Goal: Information Seeking & Learning: Learn about a topic

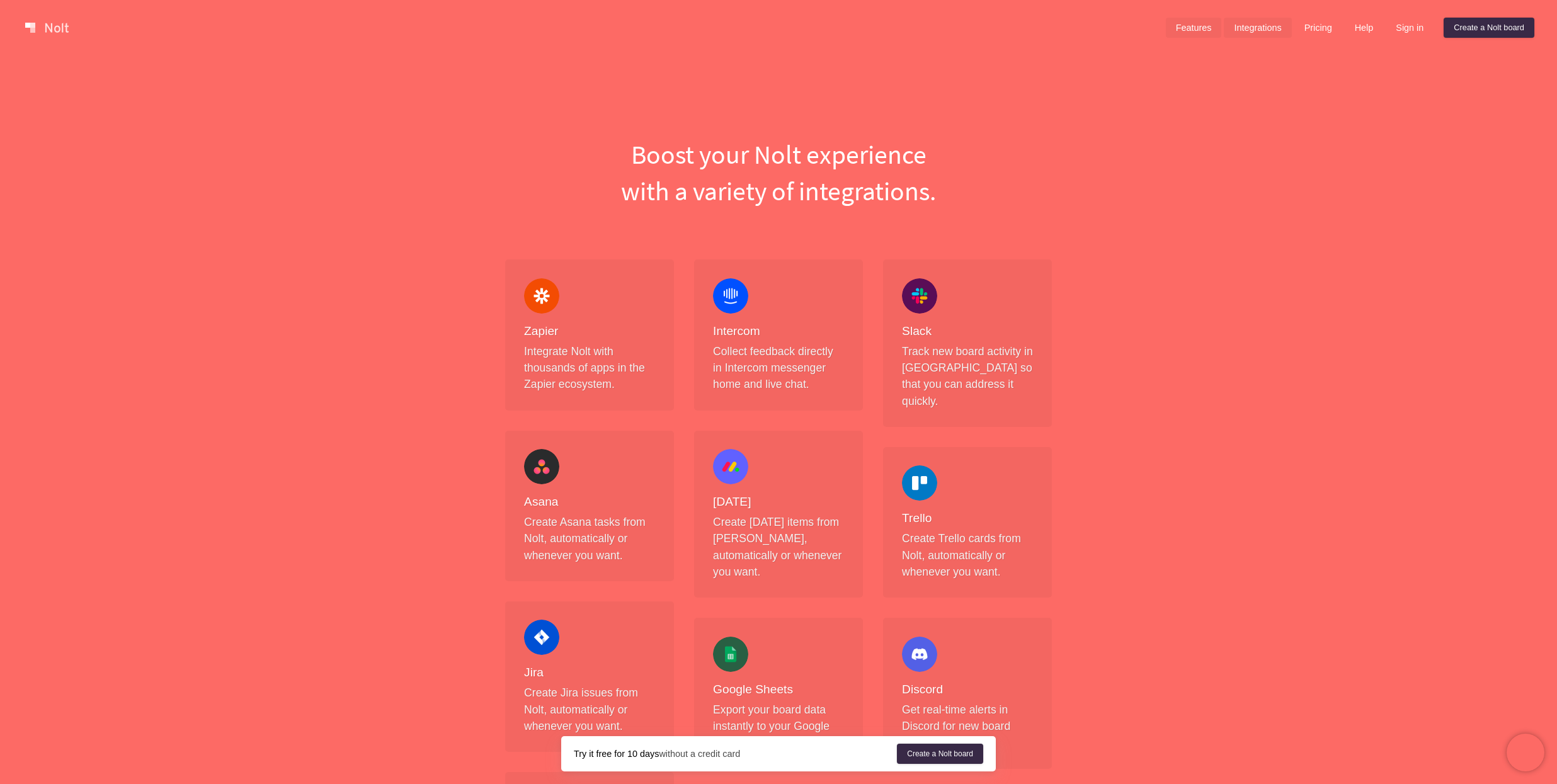
click at [1170, 25] on link "Features" at bounding box center [1194, 28] width 56 height 20
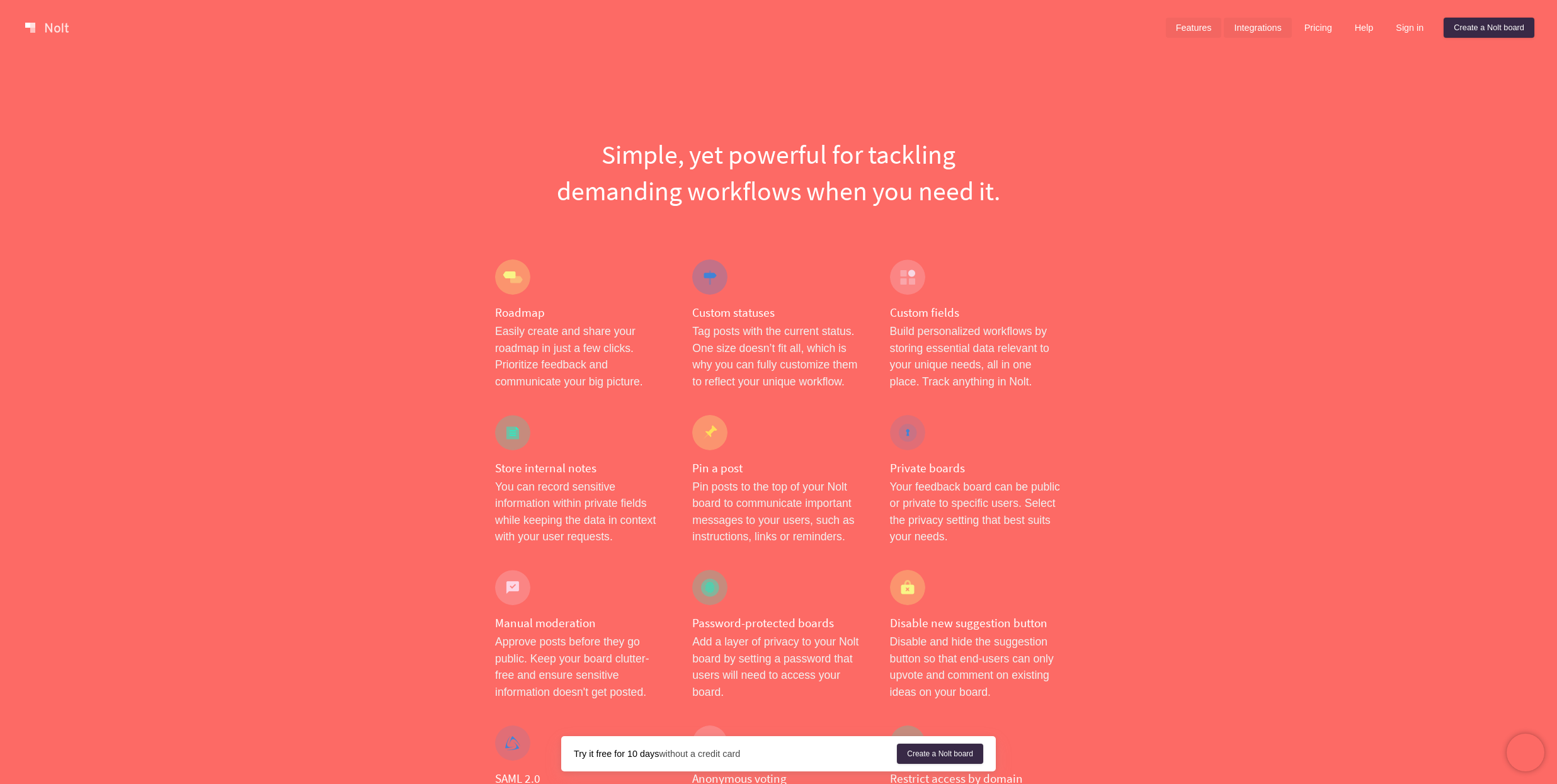
click at [1254, 28] on link "Integrations" at bounding box center [1257, 28] width 67 height 20
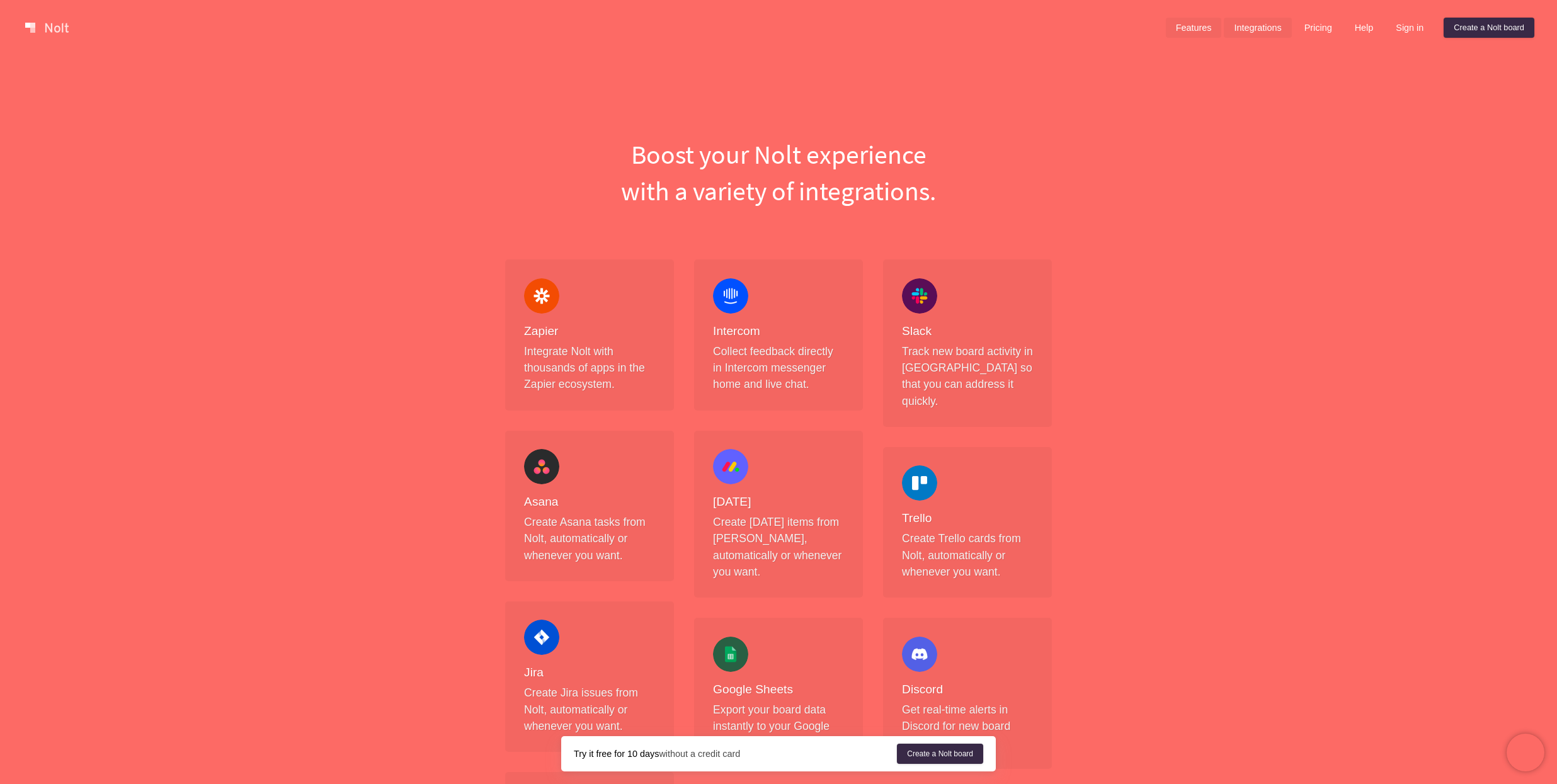
click at [1191, 35] on link "Features" at bounding box center [1194, 28] width 56 height 20
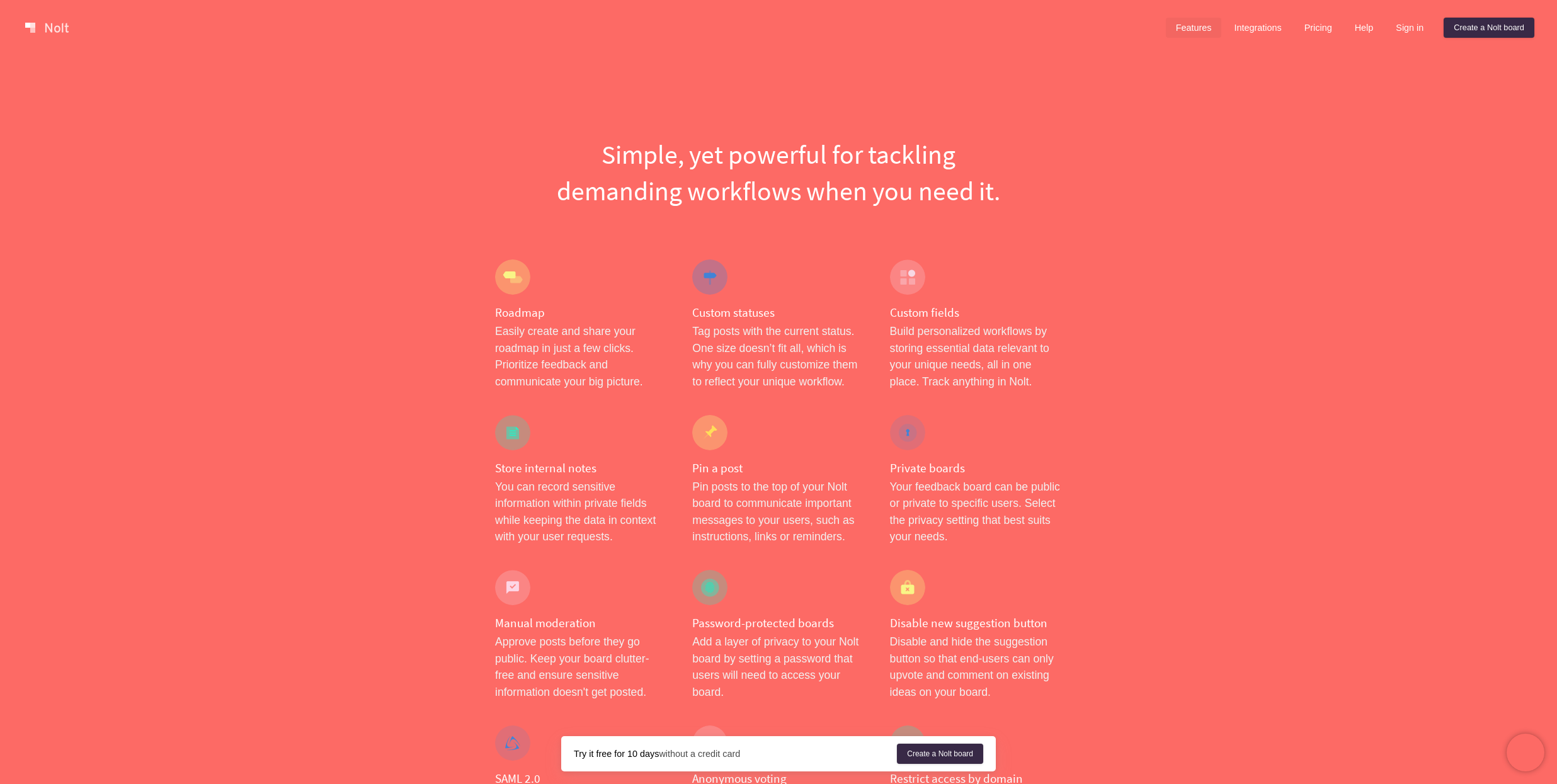
click at [49, 23] on link at bounding box center [47, 28] width 53 height 20
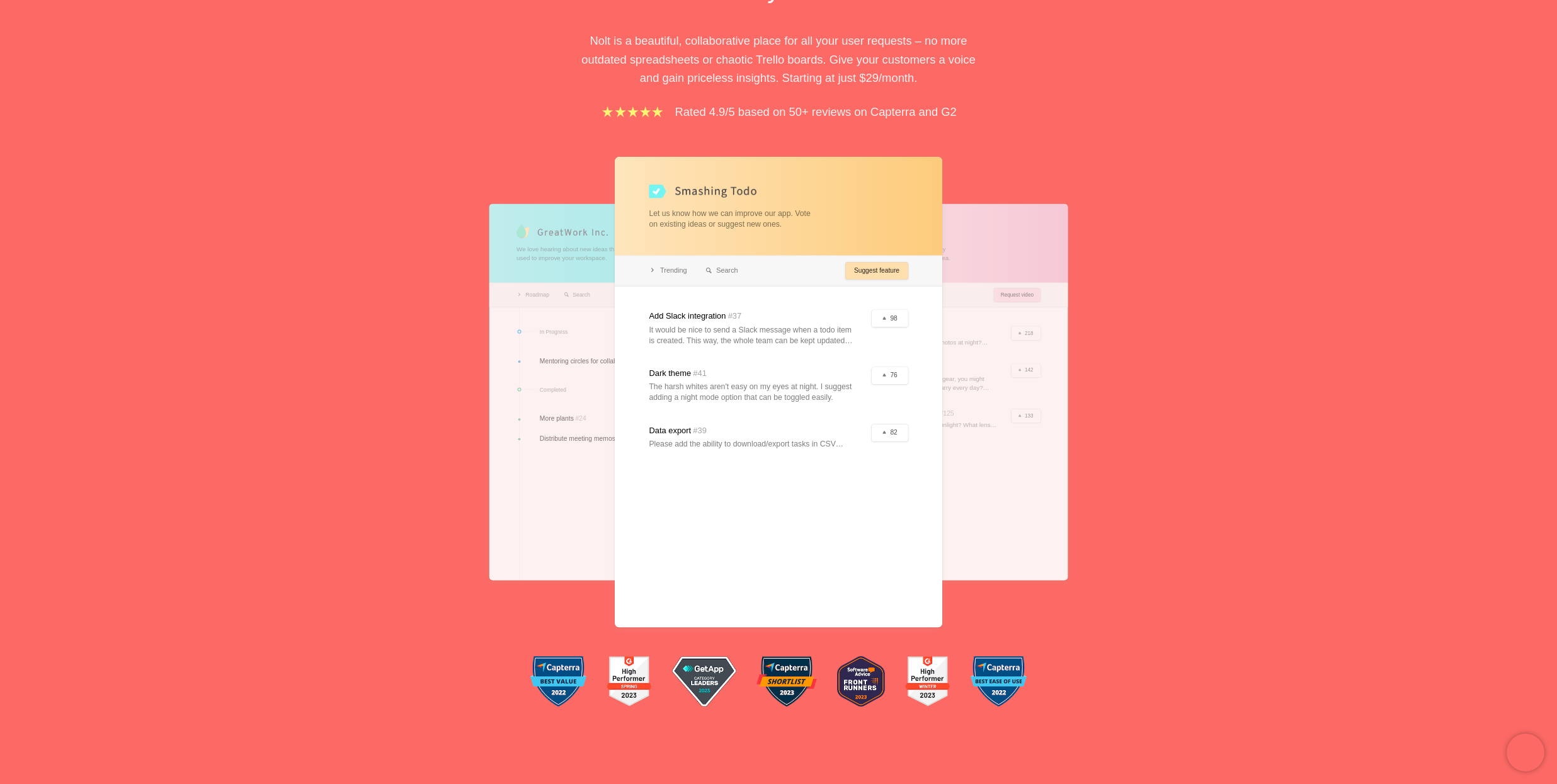
scroll to position [189, 0]
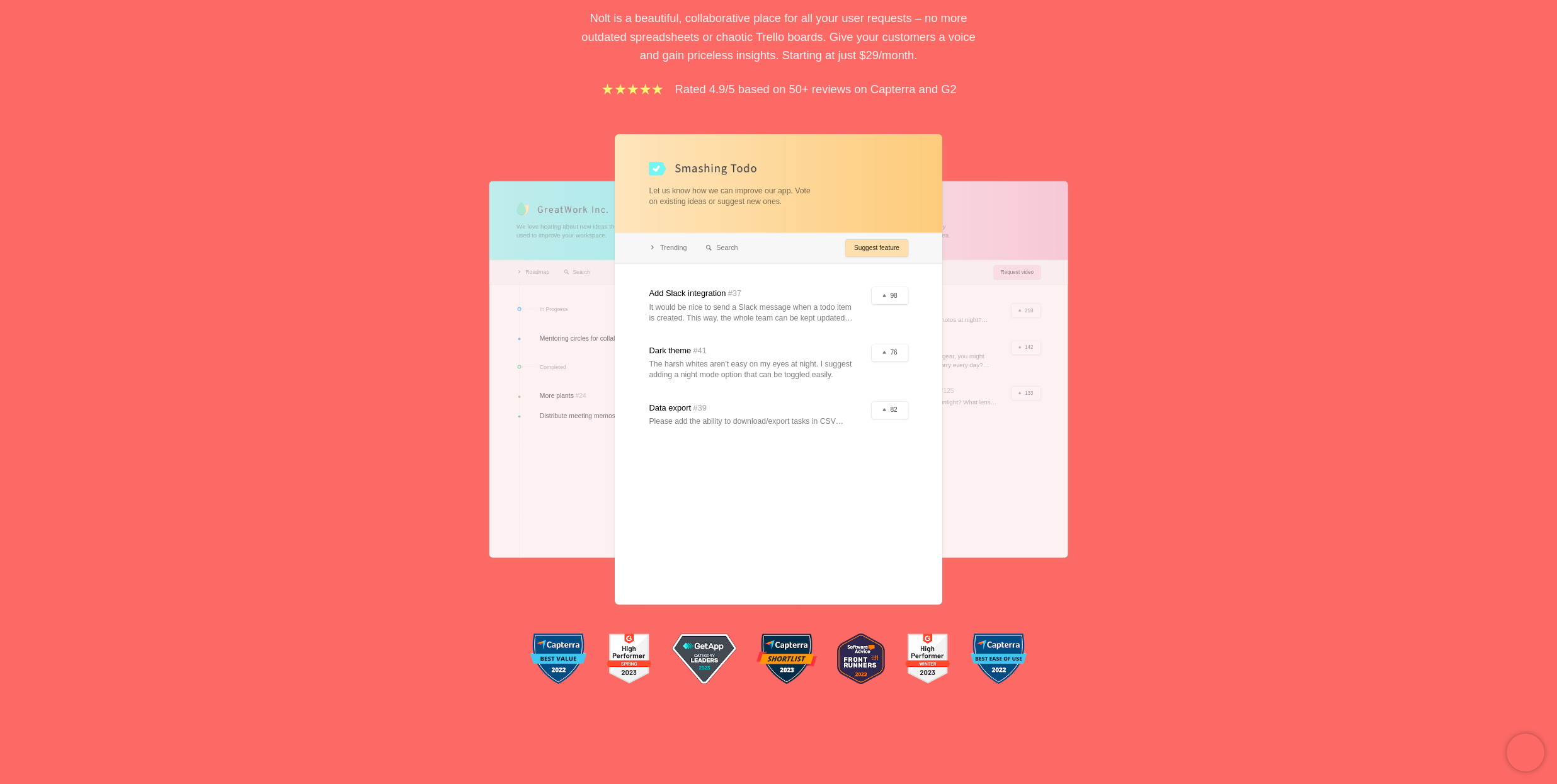
click at [999, 486] on div at bounding box center [937, 369] width 262 height 376
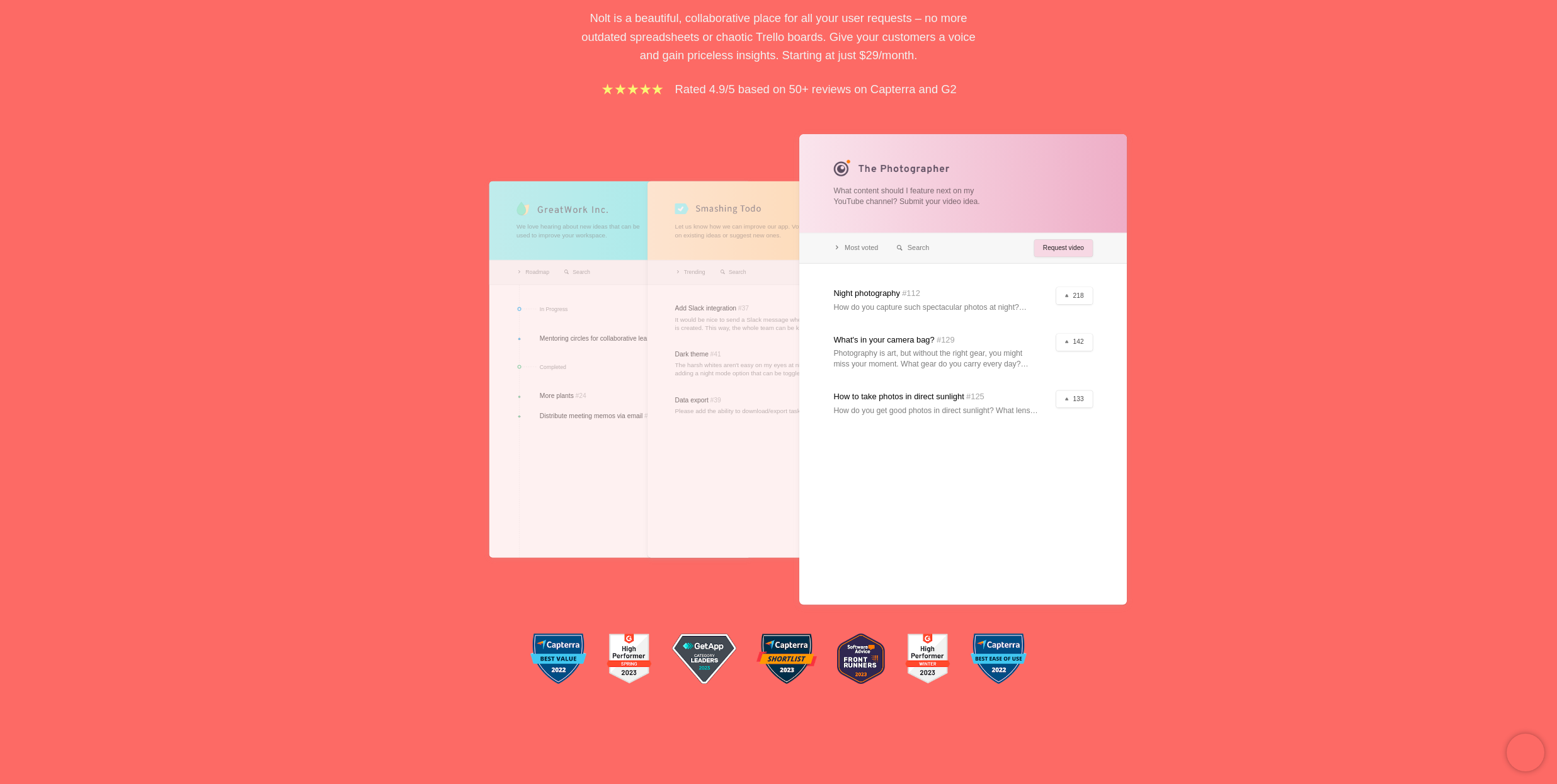
click at [528, 517] on div at bounding box center [621, 369] width 262 height 376
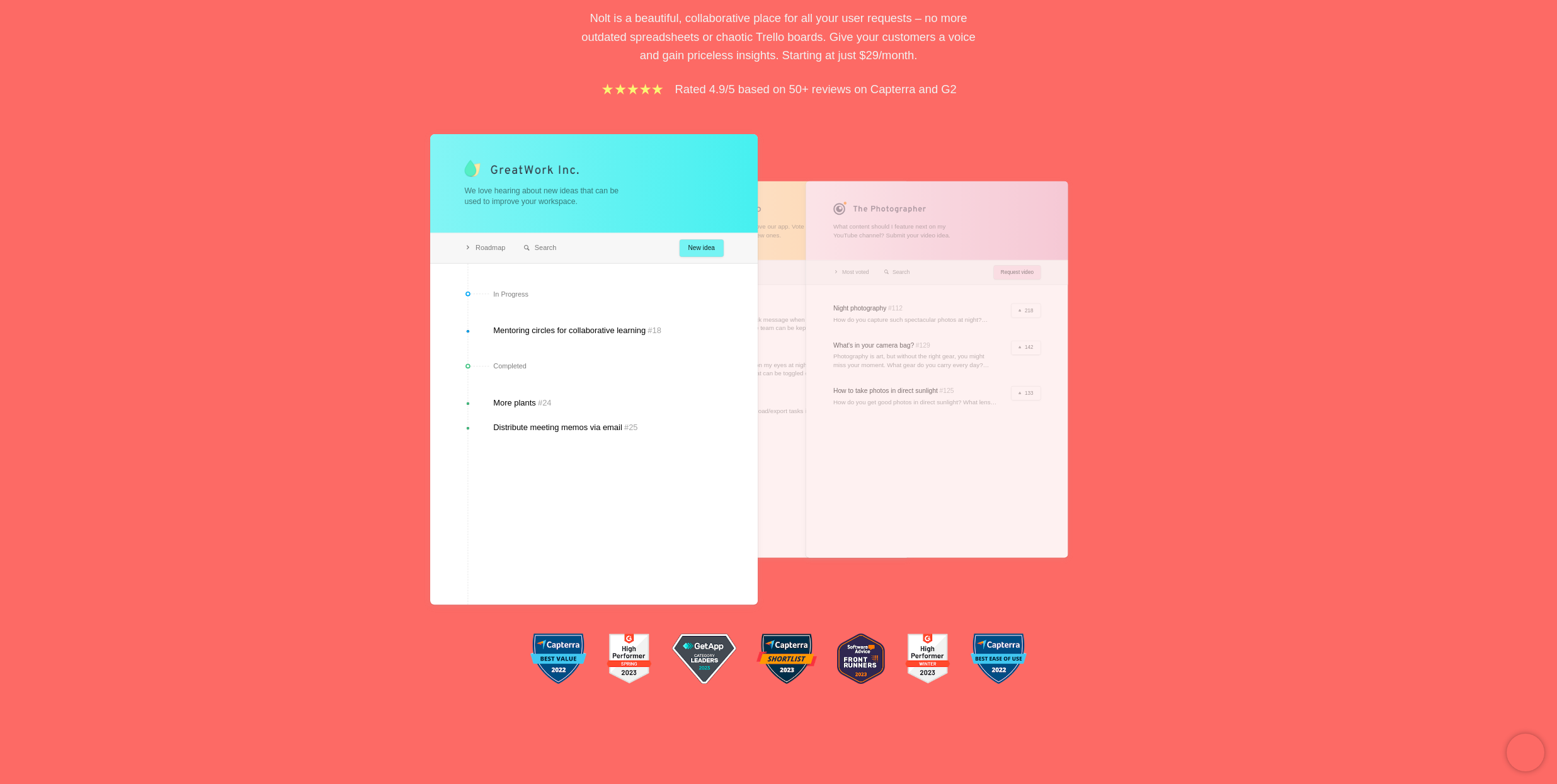
drag, startPoint x: 945, startPoint y: 519, endPoint x: 908, endPoint y: 522, distance: 37.1
click at [945, 521] on div at bounding box center [937, 369] width 262 height 376
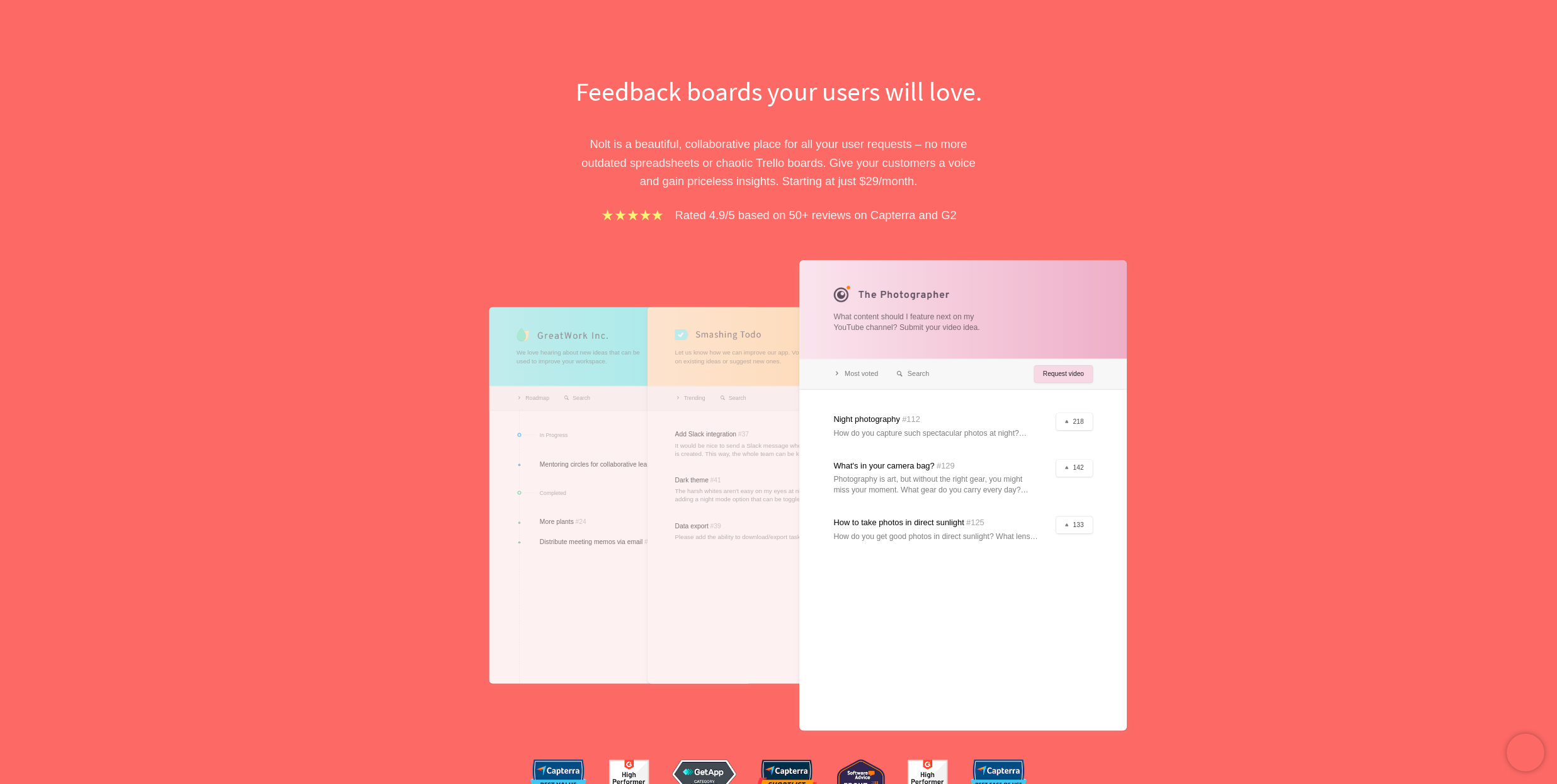
scroll to position [0, 0]
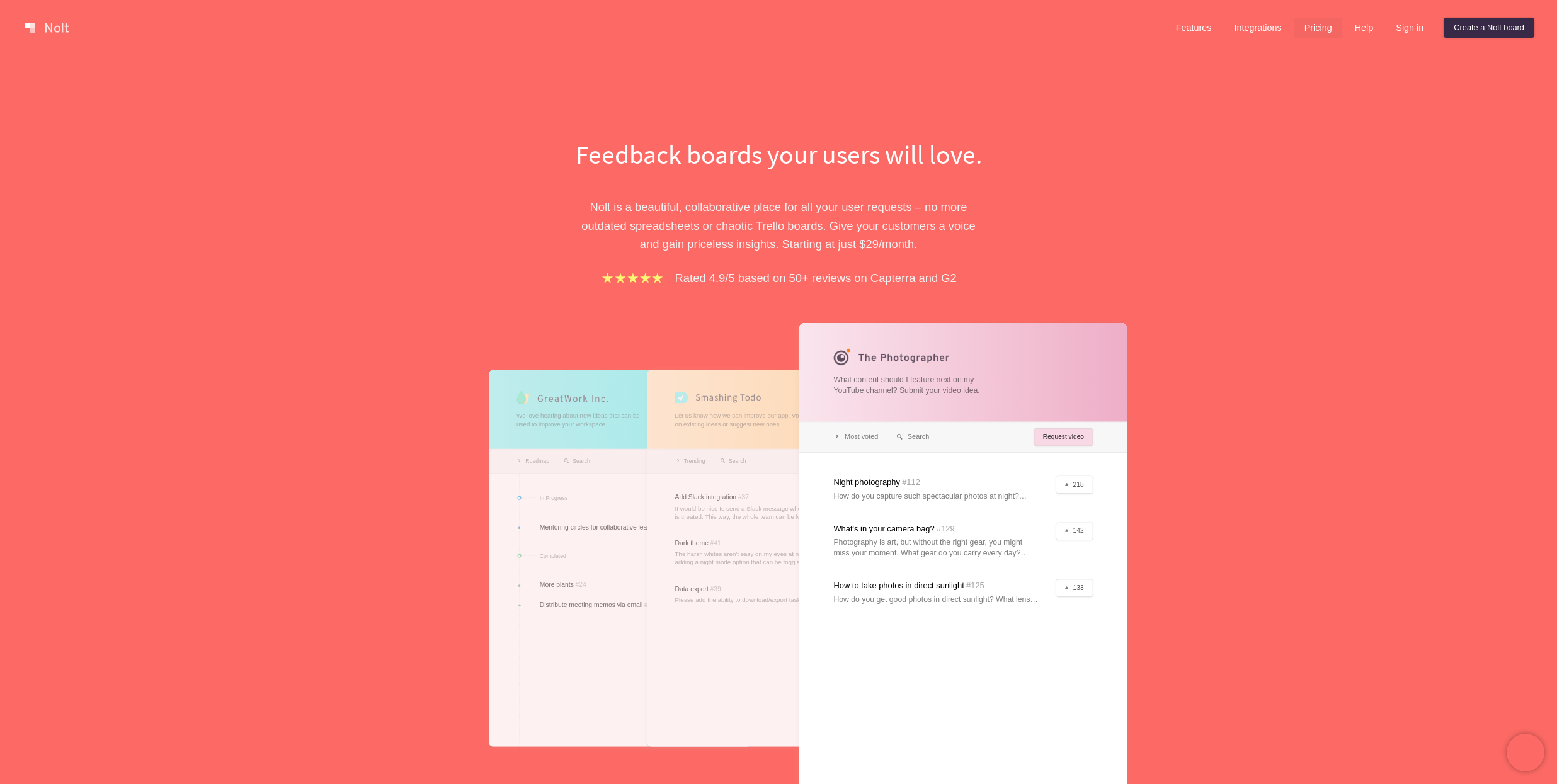
click at [1320, 26] on link "Pricing" at bounding box center [1319, 28] width 48 height 20
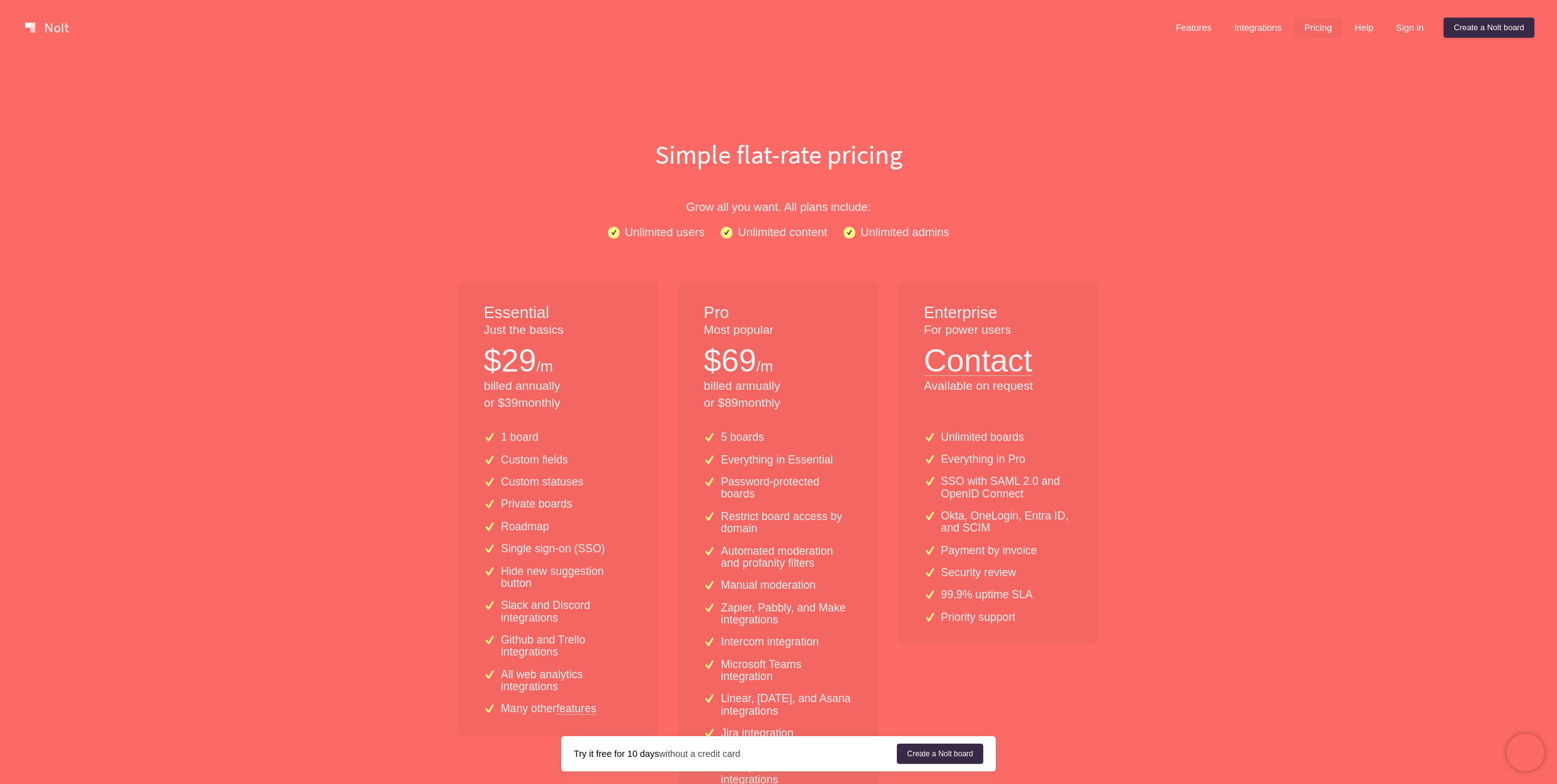
drag, startPoint x: 997, startPoint y: 475, endPoint x: 1135, endPoint y: 637, distance: 212.8
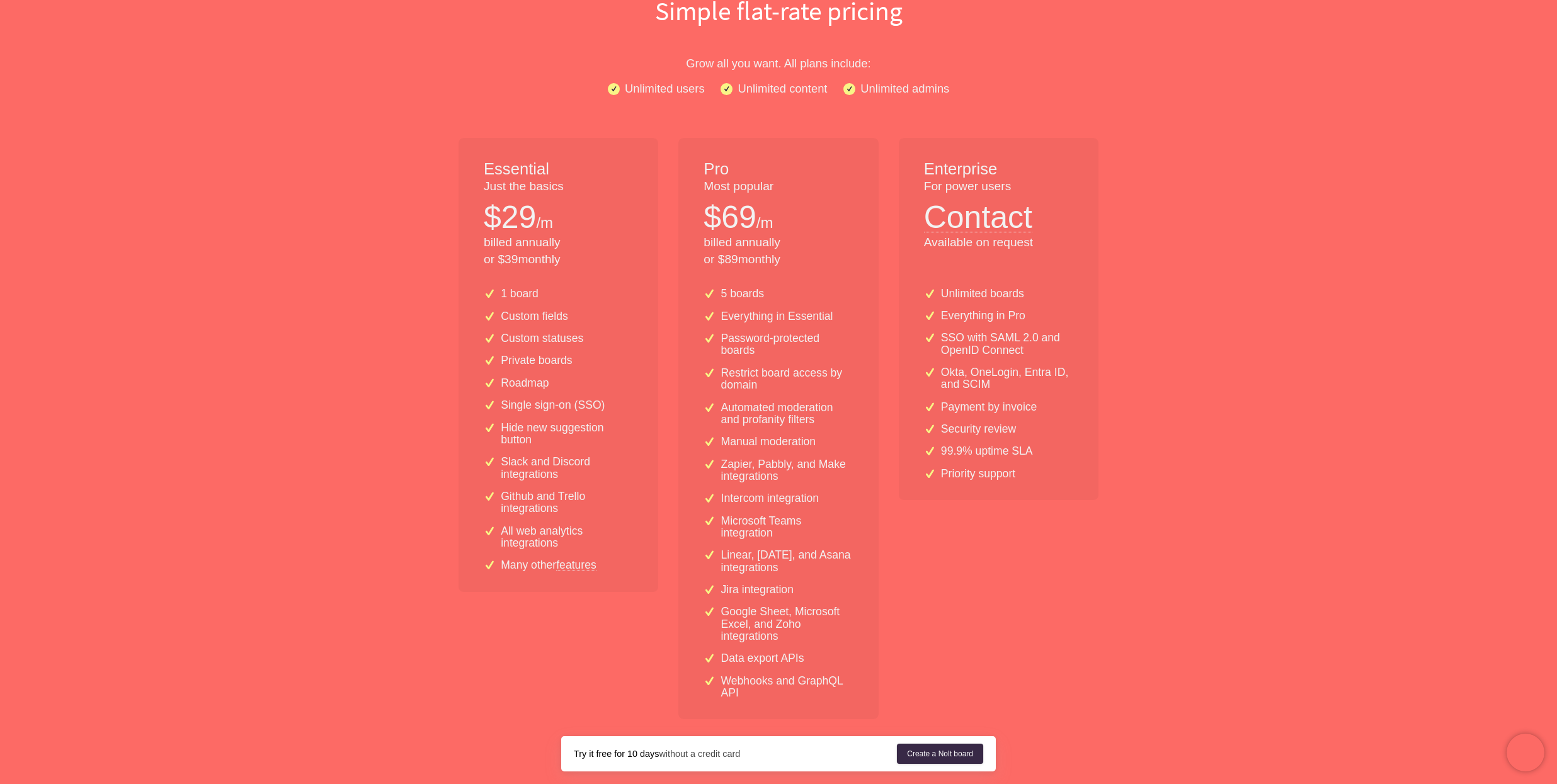
scroll to position [126, 0]
